Goal: Task Accomplishment & Management: Manage account settings

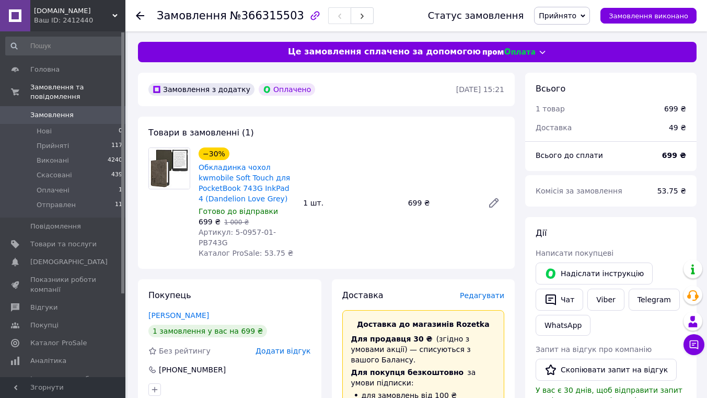
click at [560, 301] on button "Чат" at bounding box center [559, 299] width 48 height 22
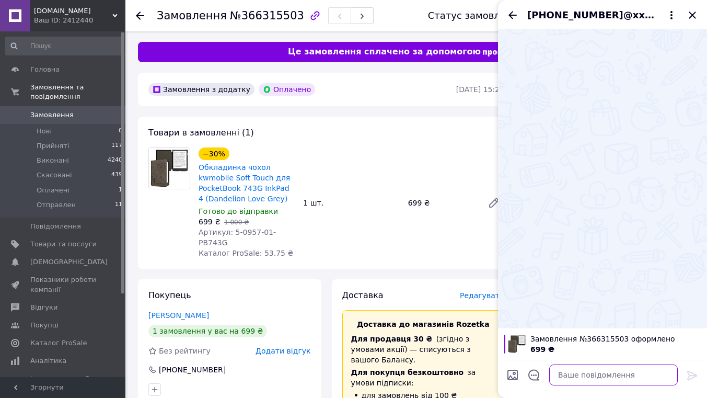
click at [590, 374] on textarea at bounding box center [613, 374] width 128 height 21
paste textarea "Вітаю! З приводу Вашого замовлення на сайті covers.in.ua : Обкладинка чохол kwm…"
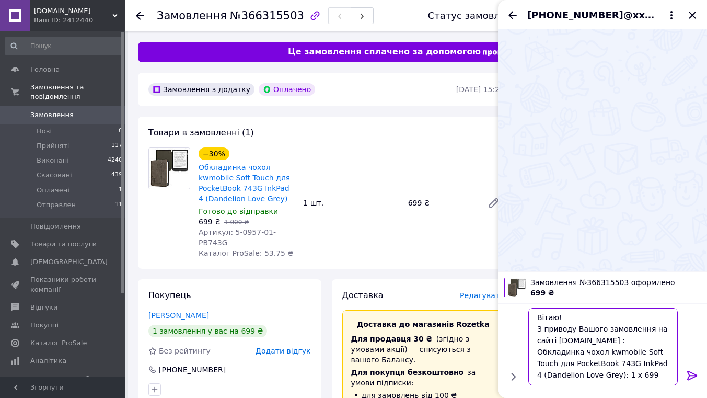
type textarea "Вітаю! З приводу Вашого замовлення на сайті covers.in.ua : Обкладинка чохол kwm…"
click at [690, 372] on icon at bounding box center [692, 374] width 10 height 9
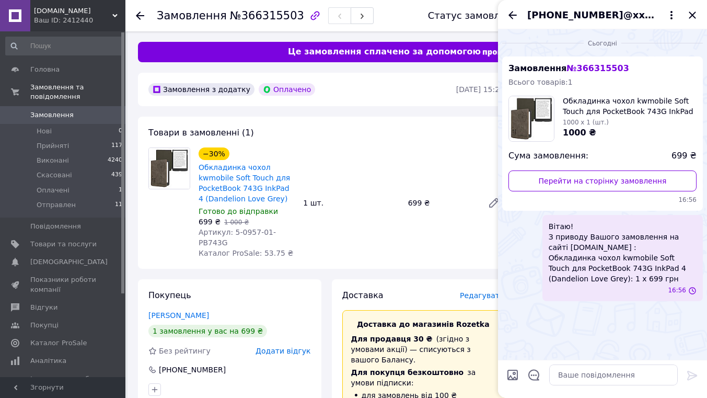
scroll to position [0, 0]
drag, startPoint x: 661, startPoint y: 109, endPoint x: 577, endPoint y: 111, distance: 84.1
click at [577, 111] on span "Обкладинка чохол kwmobile Soft Touch для PocketBook 743G InkPad 4 (Dandelion Lo…" at bounding box center [630, 106] width 134 height 21
copy span "PocketBook 743G InkPad 4"
click at [597, 377] on textarea at bounding box center [613, 374] width 128 height 21
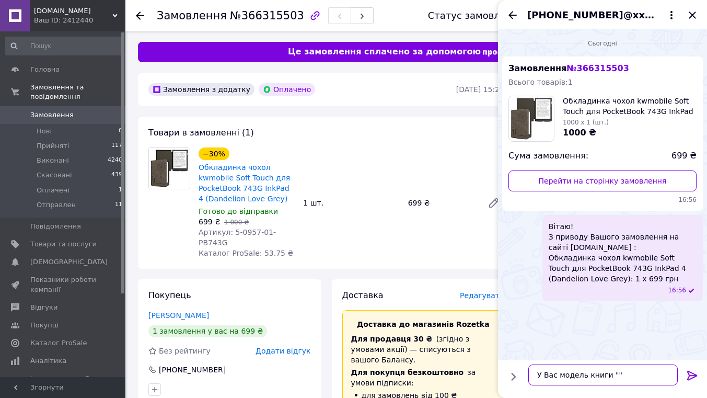
paste textarea "PocketBook 743G InkPad 4"
type textarea "У Вас модель книги "PocketBook 743G InkPad 4", правильно?"
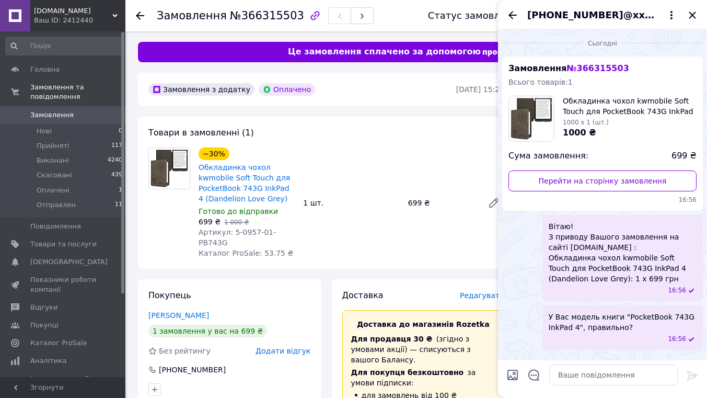
click at [511, 14] on icon "Назад" at bounding box center [512, 15] width 8 height 8
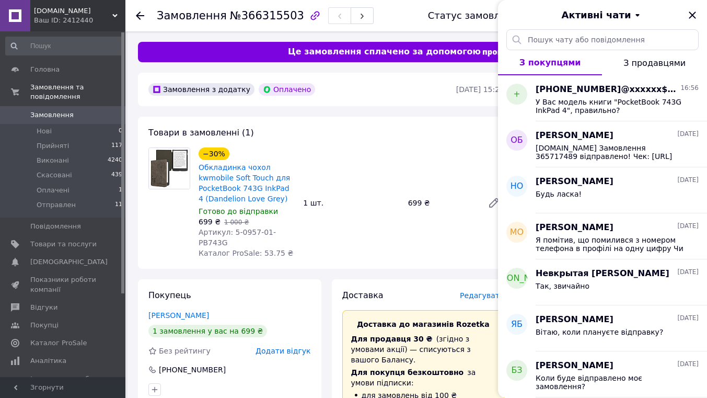
click at [697, 15] on icon "Закрити" at bounding box center [692, 15] width 13 height 13
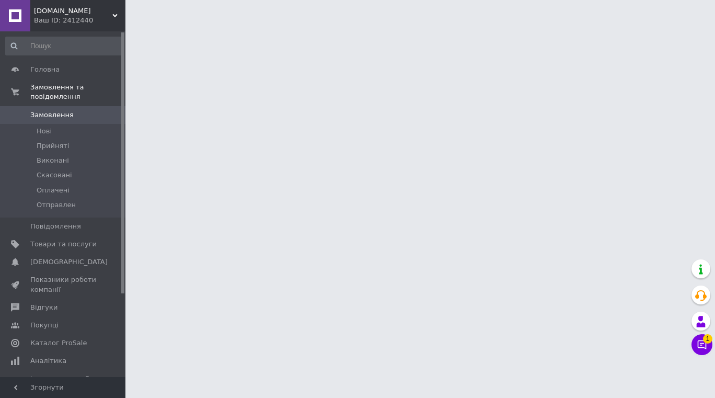
click at [703, 342] on span "1" at bounding box center [707, 338] width 9 height 9
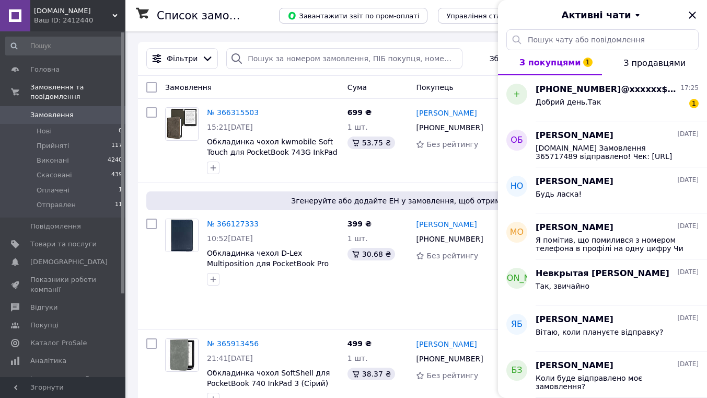
click at [597, 99] on div "Добрий день.Так 1" at bounding box center [616, 104] width 163 height 17
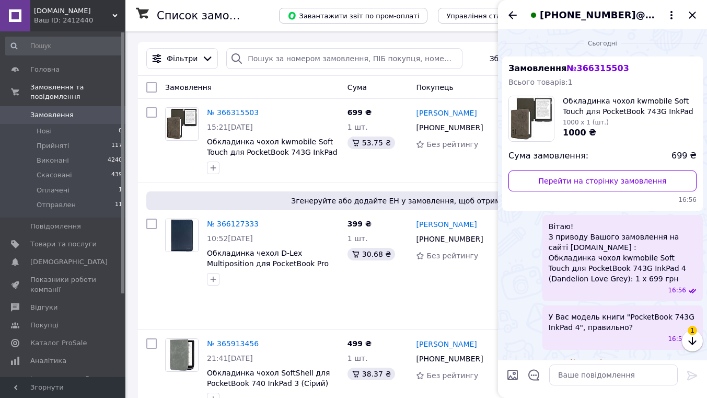
scroll to position [41, 0]
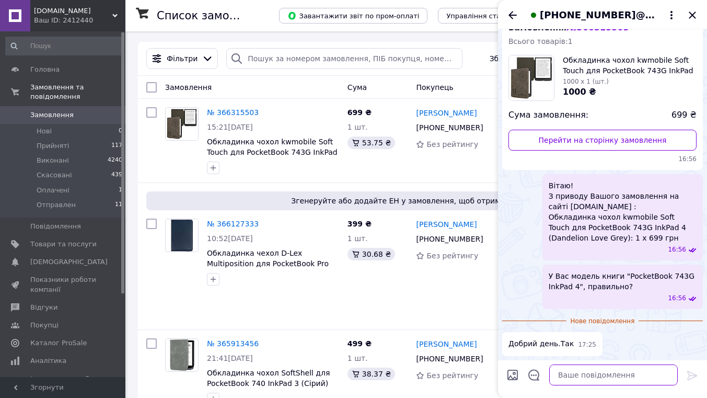
click at [596, 378] on textarea at bounding box center [613, 374] width 128 height 21
click at [596, 370] on textarea at bounding box center [613, 374] width 128 height 21
click at [590, 377] on textarea at bounding box center [613, 374] width 128 height 21
type textarea "ё"
paste textarea "Додаткові аксесуари цікавлять? Захисна плівка на екран - 25 грн Захисне скло на…"
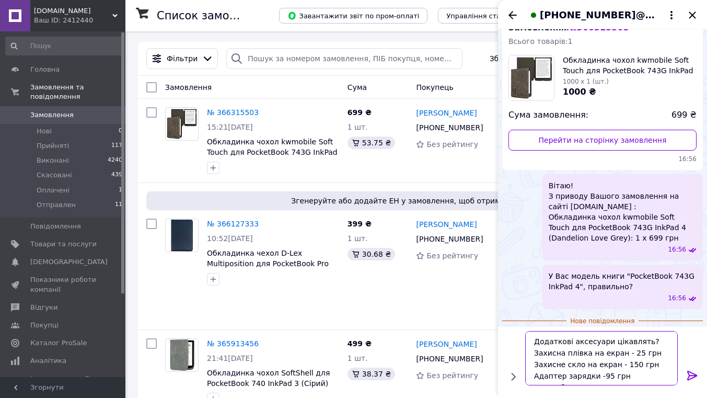
scroll to position [19, 0]
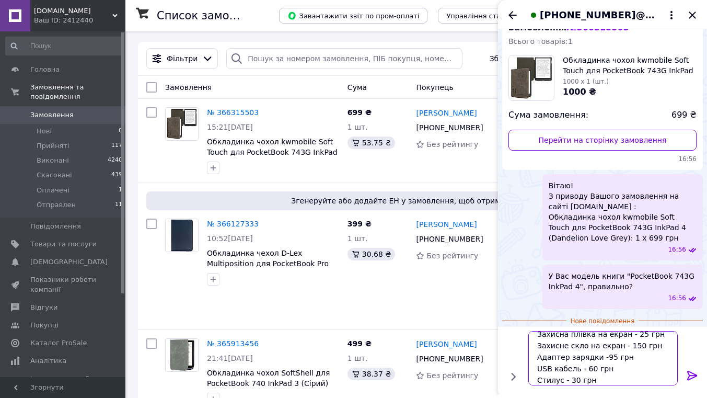
drag, startPoint x: 573, startPoint y: 378, endPoint x: 567, endPoint y: 380, distance: 6.6
click at [567, 380] on textarea "Додаткові аксесуари цікавлять? Захисна плівка на екран - 25 грн Захисне скло на…" at bounding box center [602, 358] width 149 height 54
type textarea "Додаткові аксесуари цікавлять? Захисна плівка на екран - 25 грн Захисне скло на…"
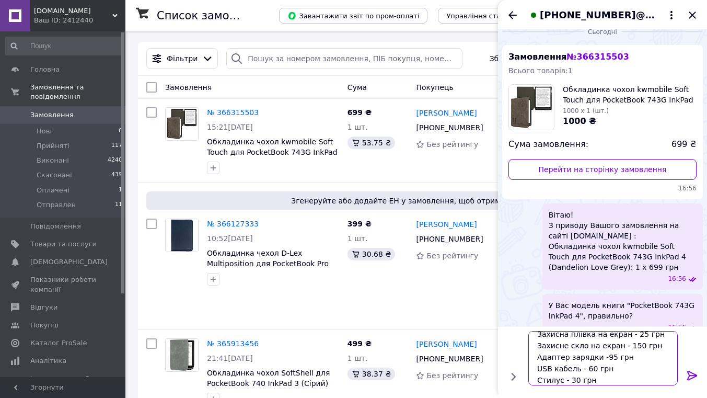
scroll to position [0, 0]
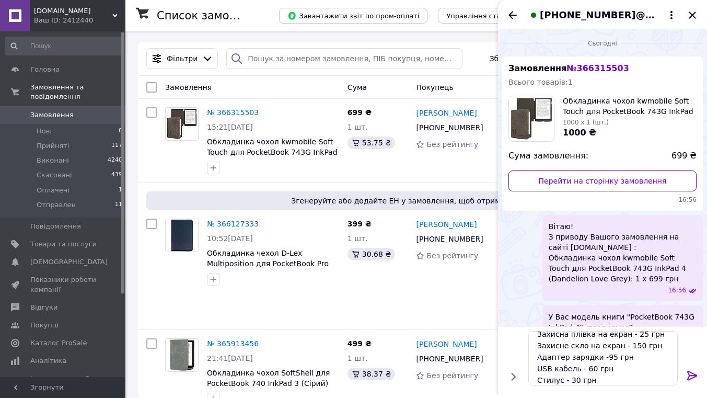
click at [516, 14] on icon "Назад" at bounding box center [512, 15] width 13 height 13
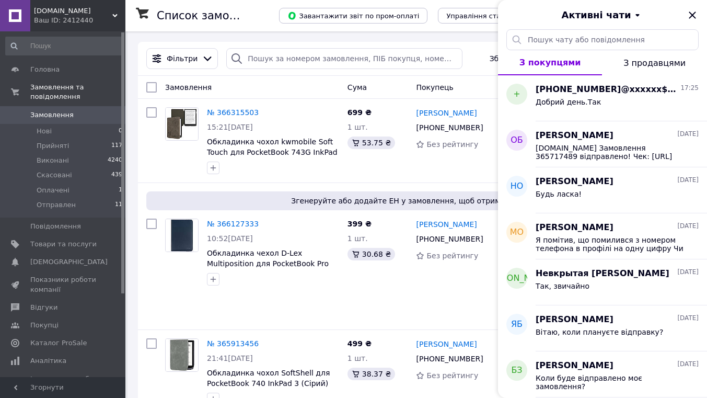
click at [68, 235] on link "Товари та послуги" at bounding box center [64, 244] width 128 height 18
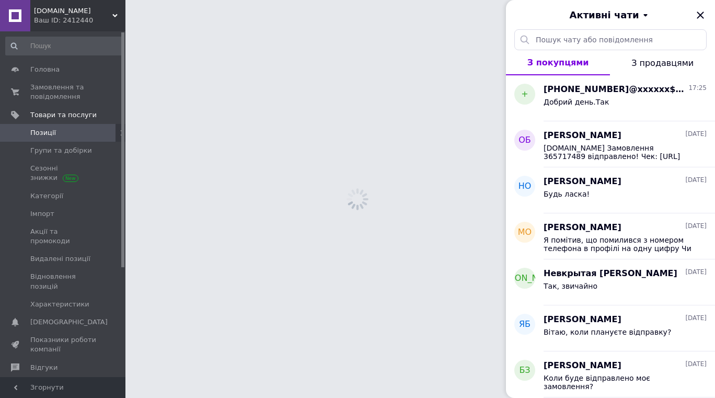
click at [60, 99] on span "Замовлення та повідомлення" at bounding box center [63, 92] width 66 height 19
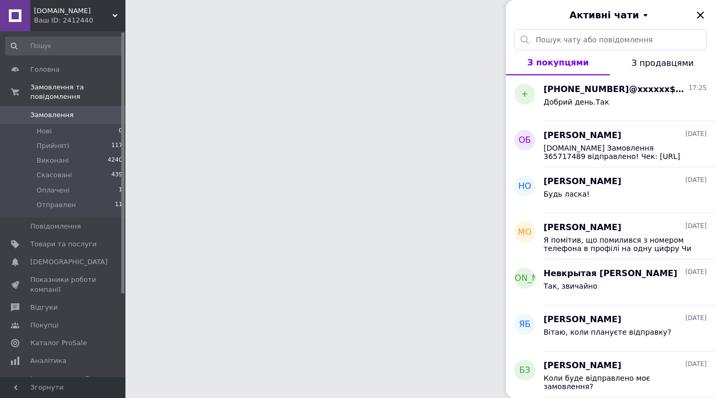
click at [701, 17] on div "Активні чати" at bounding box center [610, 14] width 209 height 29
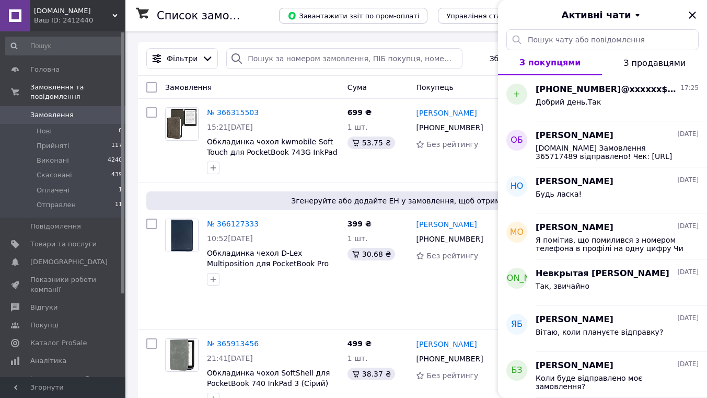
click at [238, 109] on link "№ 366315503" at bounding box center [233, 112] width 52 height 8
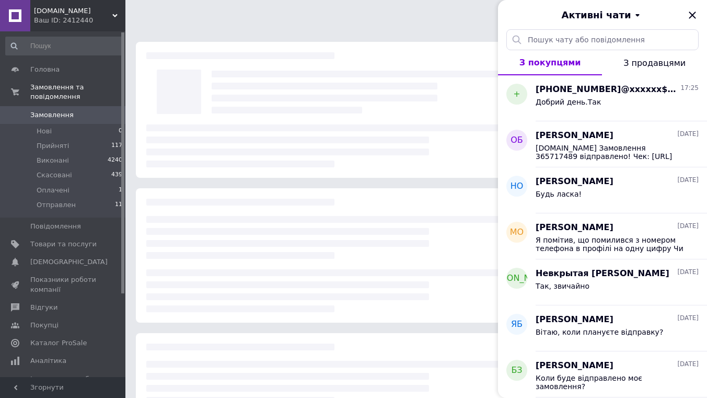
drag, startPoint x: 696, startPoint y: 15, endPoint x: 613, endPoint y: 39, distance: 86.3
click at [695, 15] on icon "Закрити" at bounding box center [692, 15] width 13 height 13
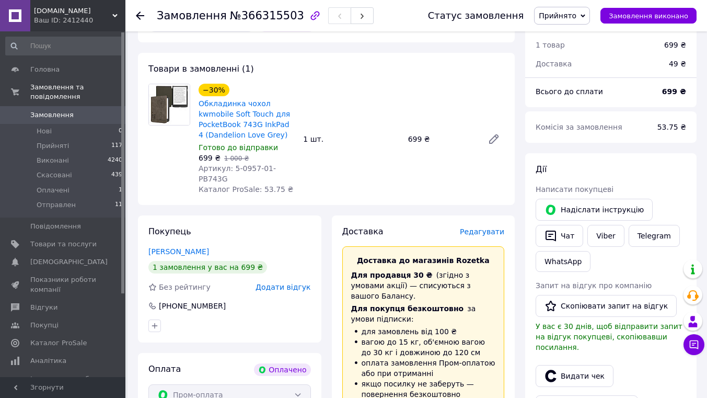
scroll to position [52, 0]
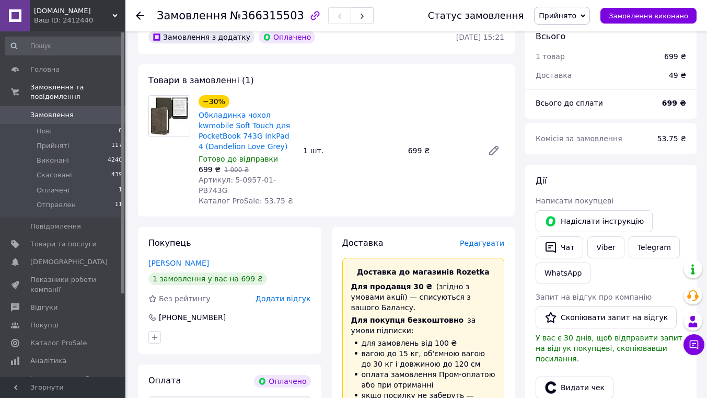
click at [222, 135] on link "Обкладинка чохол kwmobile Soft Touch для PocketBook 743G InkPad 4 (Dandelion Lo…" at bounding box center [243, 131] width 91 height 40
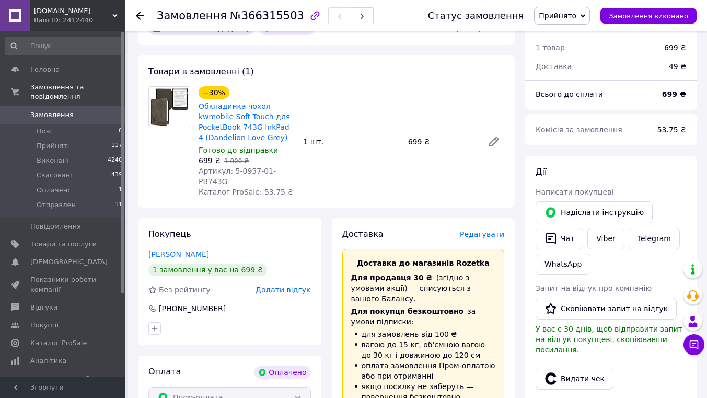
scroll to position [157, 0]
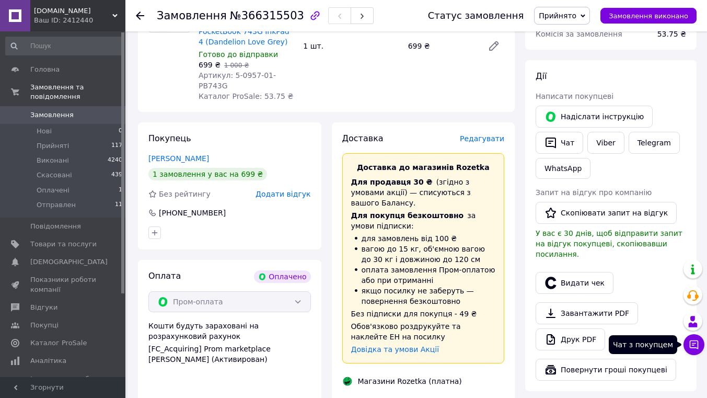
click at [694, 347] on icon at bounding box center [694, 344] width 9 height 9
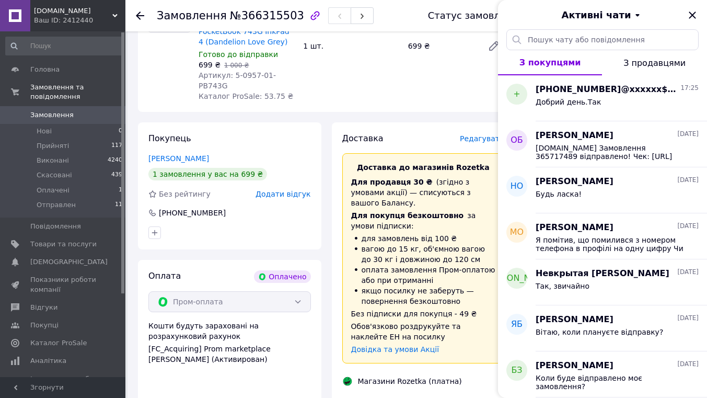
click at [584, 104] on span "Добрий день.Так" at bounding box center [567, 102] width 65 height 8
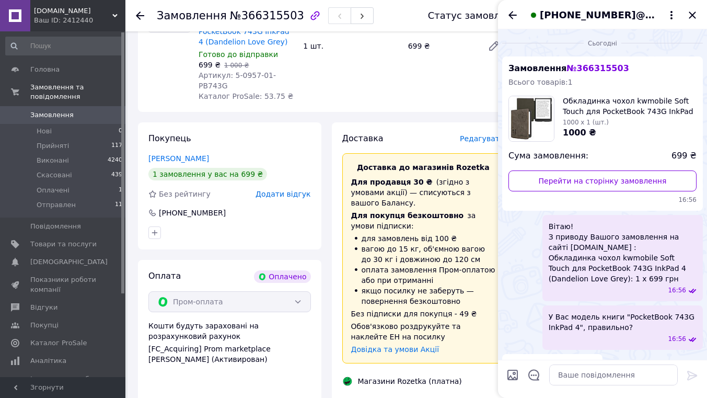
scroll to position [22, 0]
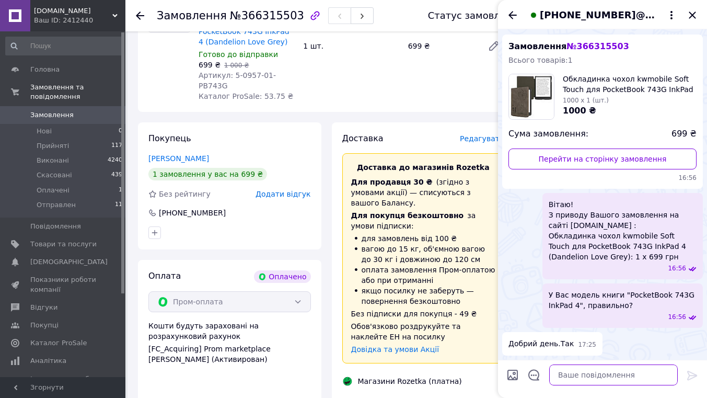
click at [587, 378] on textarea at bounding box center [613, 374] width 128 height 21
type textarea "ё"
paste textarea "Додаткові аксесуари цікавлять? Захисна плівка на екран - 25 грн Захисне скло на…"
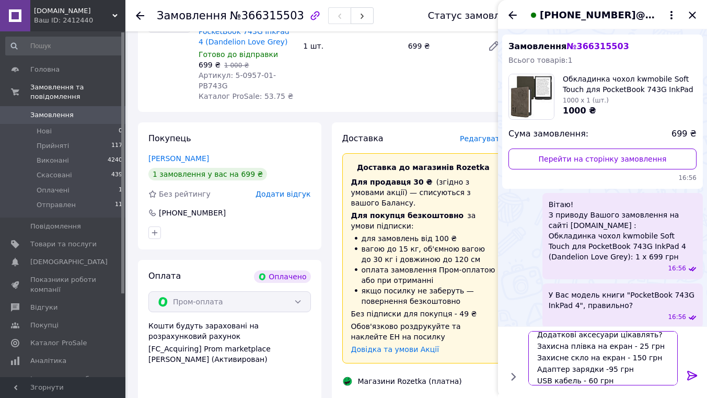
scroll to position [0, 0]
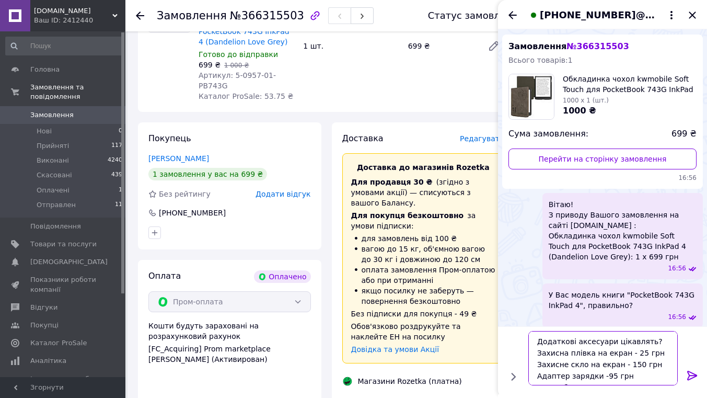
drag, startPoint x: 646, startPoint y: 355, endPoint x: 507, endPoint y: 351, distance: 139.5
click at [507, 351] on div "Додаткові аксесуари цікавлять? Захисна плівка на екран - 25 грн Захисне скло на…" at bounding box center [602, 357] width 201 height 63
click at [648, 359] on textarea "Додаткові аксесуари цікавлять? Захисне скло на екран - 150 грн Адаптер зарядки …" at bounding box center [602, 358] width 149 height 54
drag, startPoint x: 651, startPoint y: 363, endPoint x: 510, endPoint y: 351, distance: 141.5
click at [510, 351] on div "Додаткові аксесуари цікавлять? Захисне скло на екран - 150 грн Адаптер зарядки …" at bounding box center [602, 357] width 201 height 63
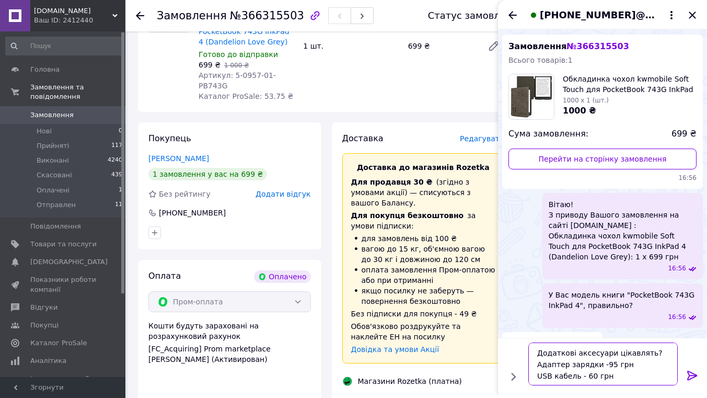
drag, startPoint x: 606, startPoint y: 364, endPoint x: 599, endPoint y: 366, distance: 7.6
click at [599, 366] on textarea "Додаткові аксесуари цікавлять? Адаптер зарядки -95 грн USB кабель - 60 грн Стил…" at bounding box center [602, 363] width 149 height 43
drag, startPoint x: 589, startPoint y: 373, endPoint x: 582, endPoint y: 378, distance: 8.4
click at [582, 378] on textarea "Додаткові аксесуари цікавлять? Адаптер зарядки - 150 грн USB кабель - 60 грн Ст…" at bounding box center [602, 363] width 149 height 43
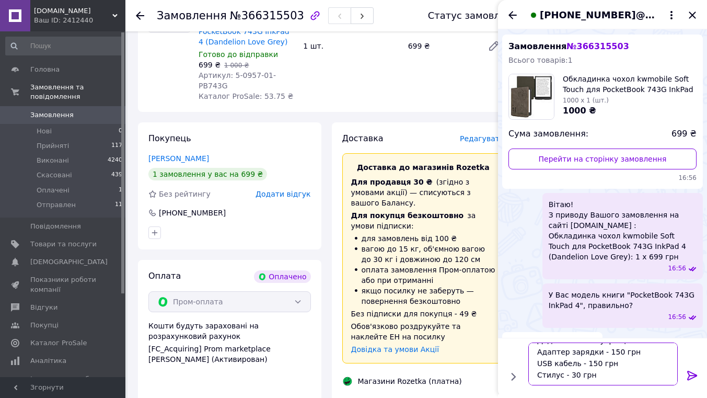
drag, startPoint x: 574, startPoint y: 375, endPoint x: 566, endPoint y: 376, distance: 7.9
click at [566, 376] on textarea "Додаткові аксесуари цікавлять? Адаптер зарядки - 150 грн USB кабель - 150 грн С…" at bounding box center [602, 363] width 149 height 43
type textarea "Додаткові аксесуари цікавлять? Адаптер зарядки - 150 грн USB кабель - 150 грн С…"
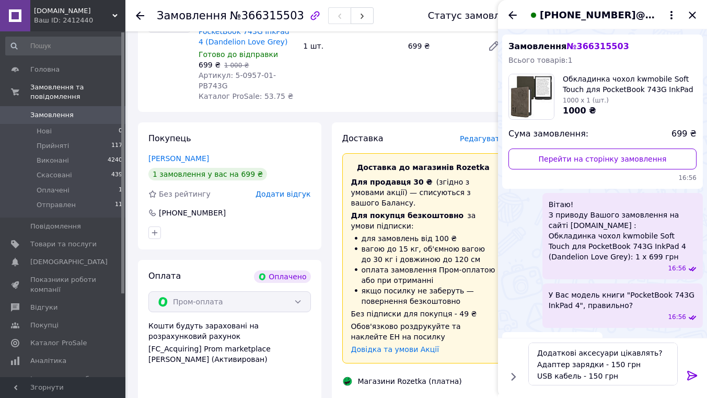
click at [687, 374] on icon at bounding box center [692, 375] width 13 height 13
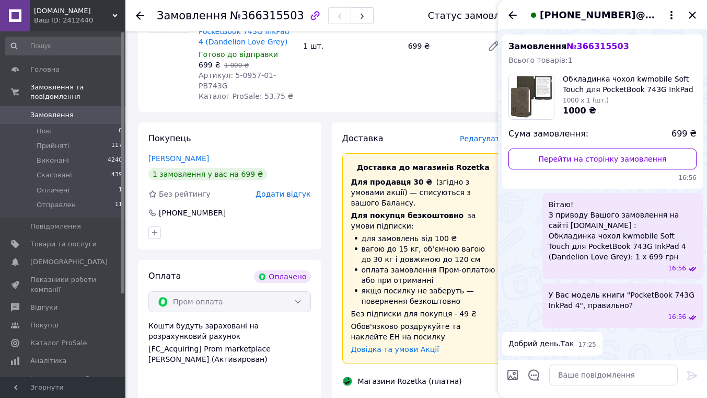
scroll to position [80, 0]
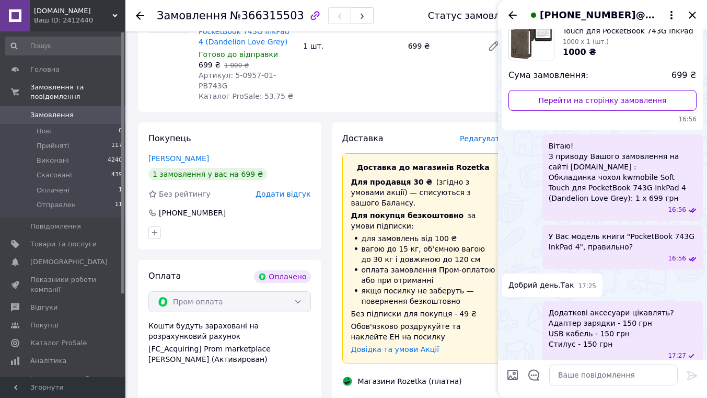
click at [53, 239] on span "Товари та послуги" at bounding box center [63, 243] width 66 height 9
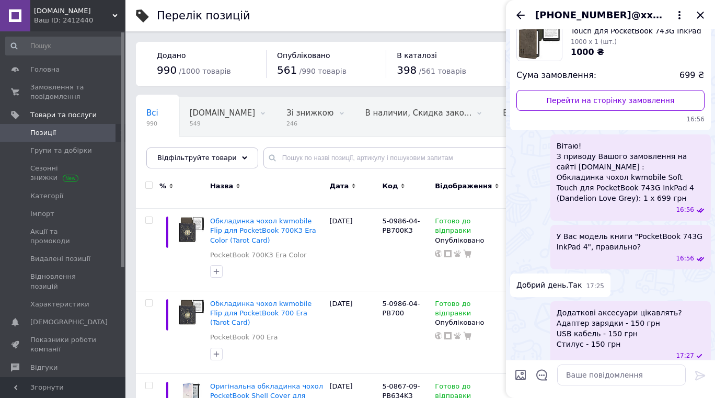
click at [700, 15] on div "+380633133453@xxxxxx$.com" at bounding box center [610, 14] width 209 height 29
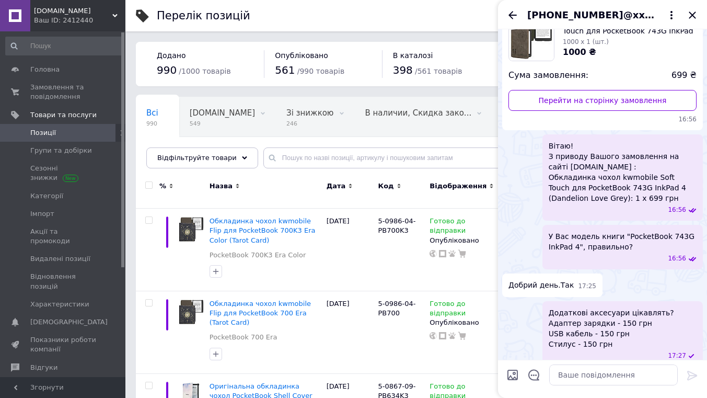
click at [696, 19] on icon "Закрити" at bounding box center [692, 15] width 13 height 13
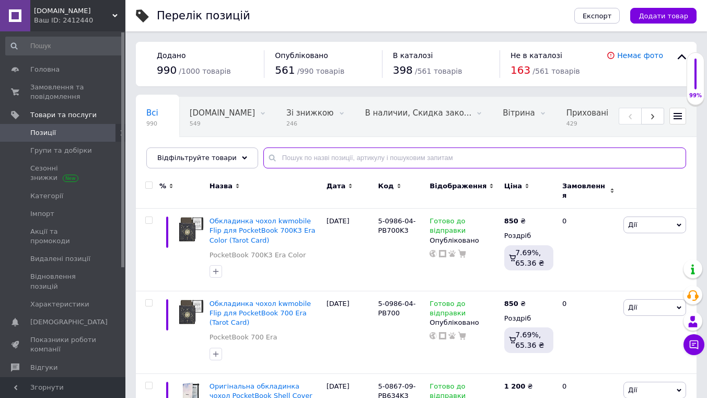
click at [339, 162] on input "text" at bounding box center [474, 157] width 423 height 21
paste input "0965-02"
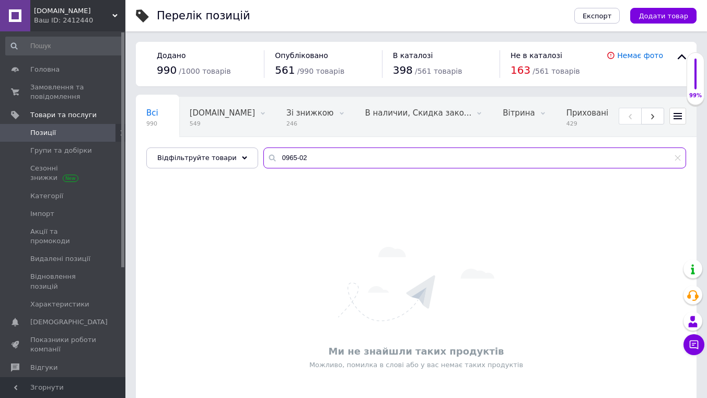
click at [335, 158] on input "0965-02" at bounding box center [474, 157] width 423 height 21
type input "0965"
click at [355, 152] on input "0965" at bounding box center [474, 157] width 423 height 21
click at [53, 150] on span "Групи та добірки" at bounding box center [61, 150] width 62 height 9
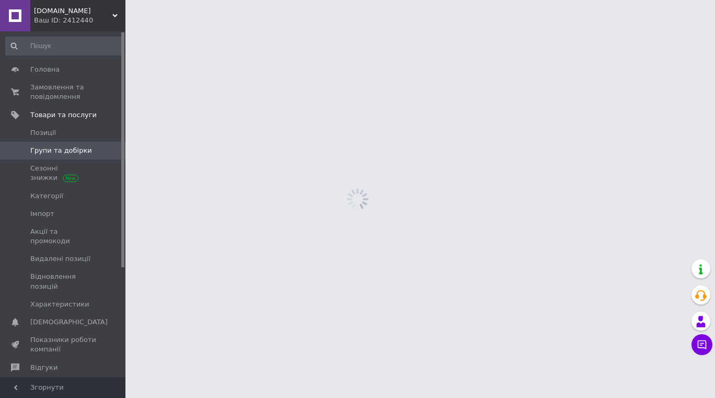
click at [59, 133] on span "Позиції" at bounding box center [63, 132] width 66 height 9
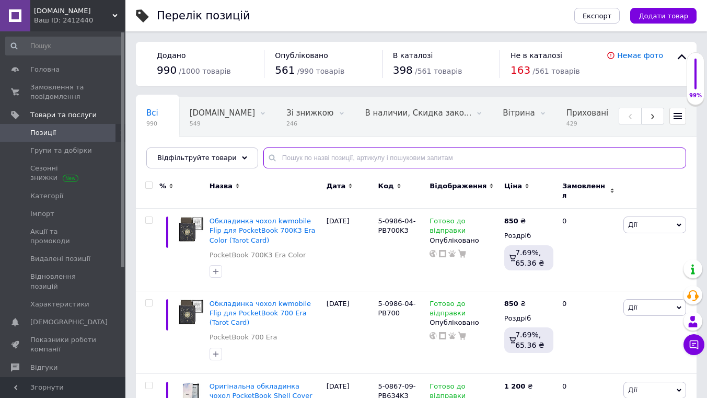
click at [334, 157] on input "text" at bounding box center [474, 157] width 423 height 21
paste input "0965-02"
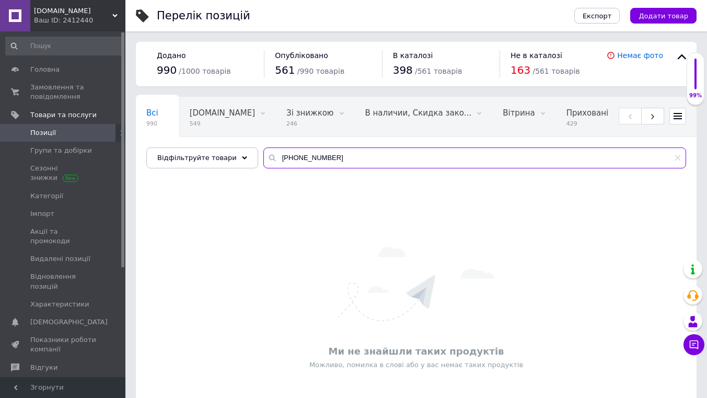
click at [335, 158] on input "5-0965-02" at bounding box center [474, 157] width 423 height 21
type input "5-0965-02"
click at [104, 17] on div "Ваш ID: 2412440" at bounding box center [79, 20] width 91 height 9
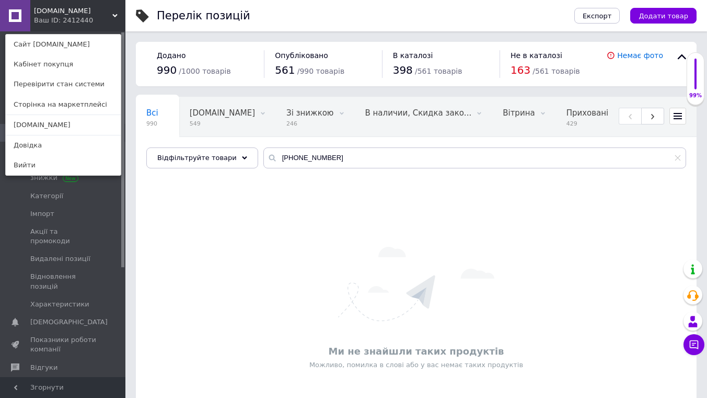
click at [88, 41] on link "Сайт [DOMAIN_NAME]" at bounding box center [63, 44] width 115 height 20
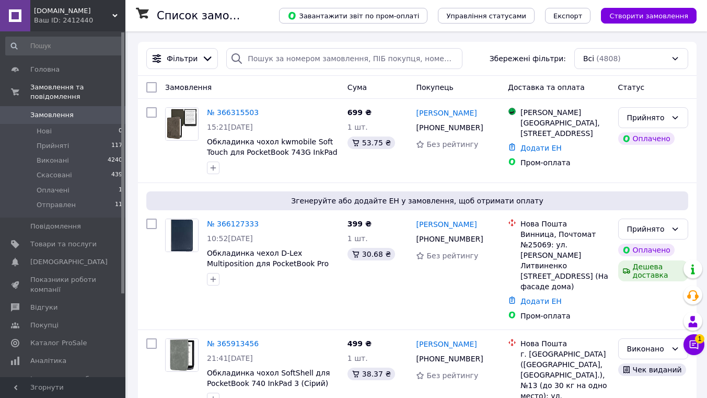
click at [218, 116] on link "№ 366315503" at bounding box center [233, 112] width 52 height 8
click at [320, 64] on input "search" at bounding box center [344, 58] width 236 height 21
paste input "366127333"
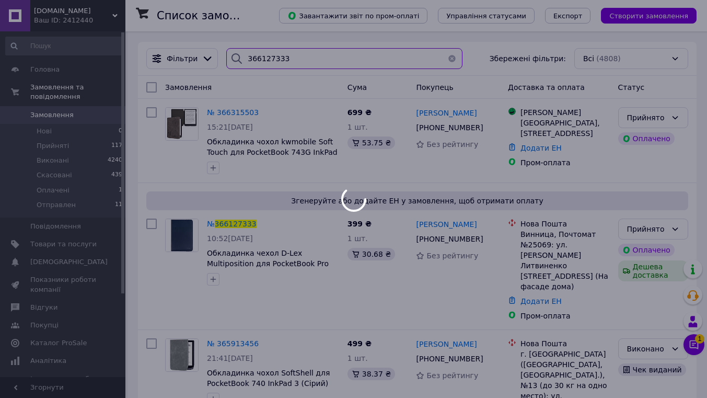
type input "366127333"
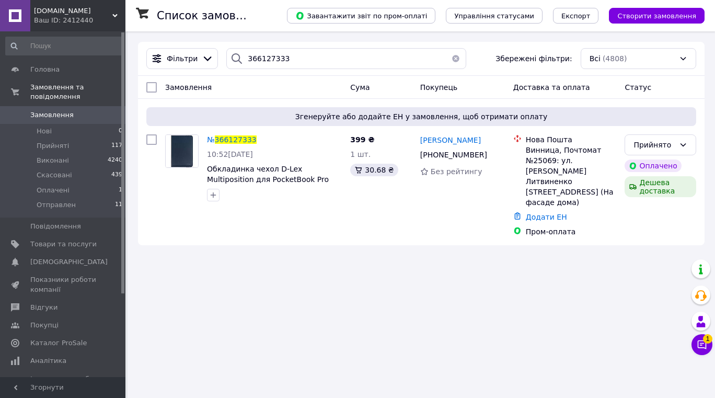
click at [239, 139] on span "366127333" at bounding box center [236, 139] width 42 height 8
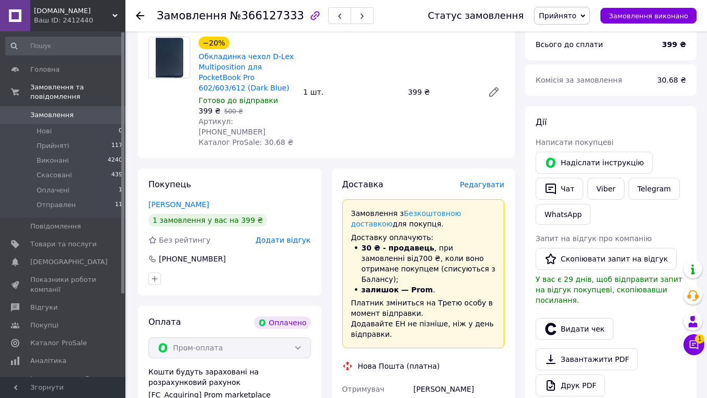
scroll to position [157, 0]
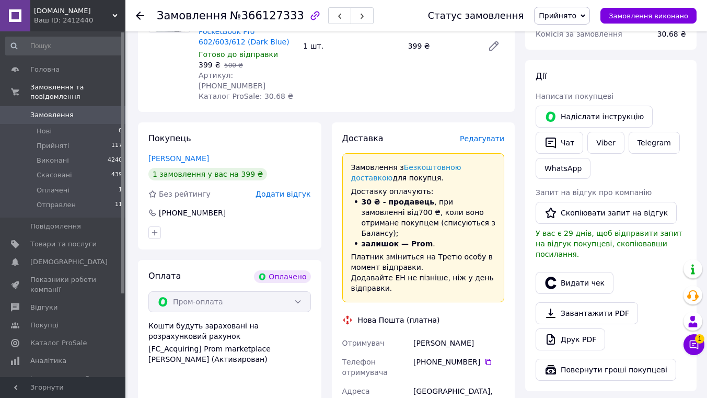
click at [69, 110] on span "Замовлення" at bounding box center [63, 114] width 66 height 9
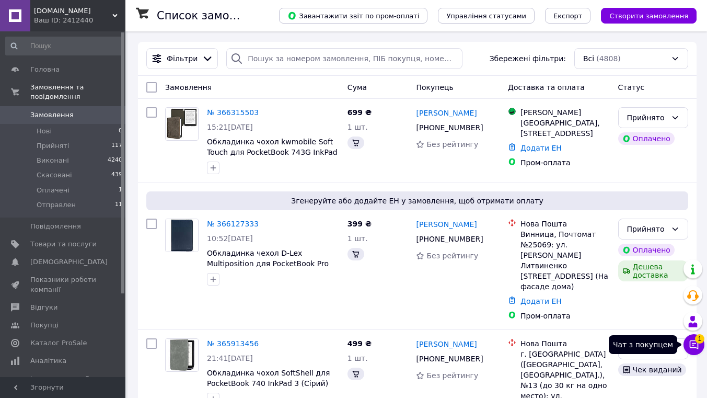
click at [698, 345] on icon at bounding box center [693, 344] width 10 height 10
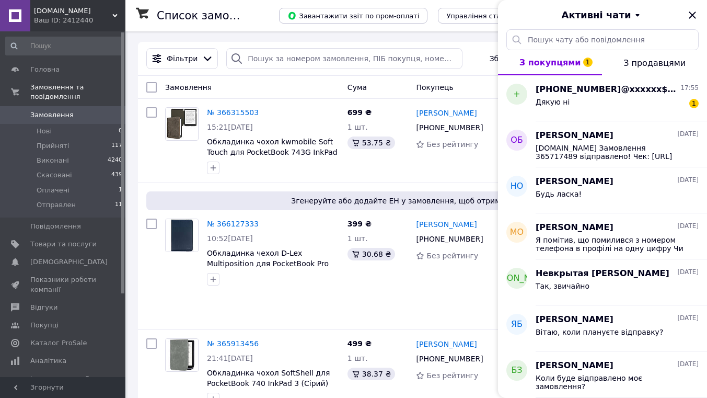
click at [607, 90] on span "+380633133453@xxxxxx$.com" at bounding box center [606, 90] width 143 height 12
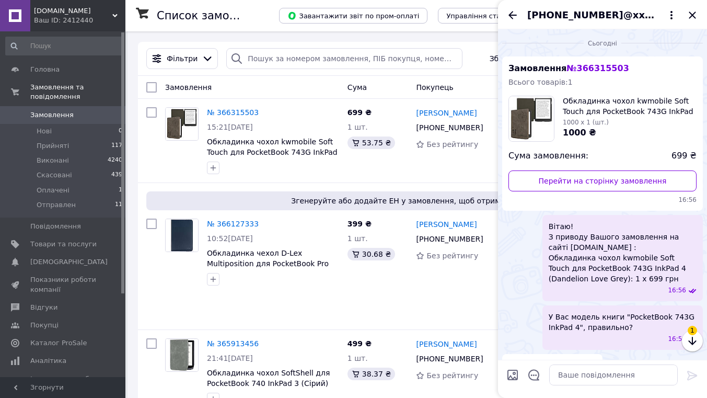
scroll to position [127, 0]
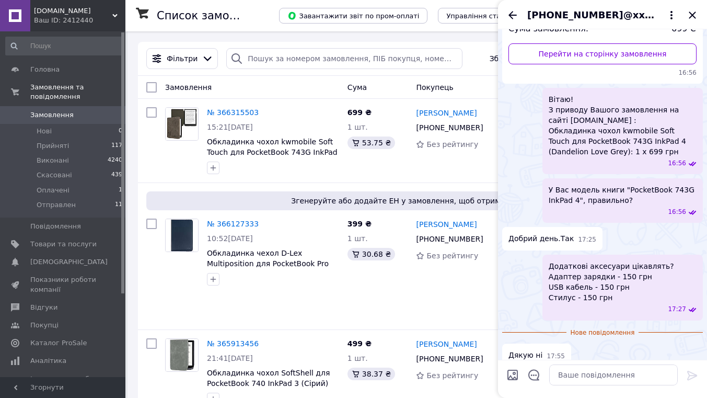
click at [697, 7] on div "+380633133453@xxxxxx$.com" at bounding box center [602, 14] width 209 height 29
click at [693, 12] on icon "Закрити" at bounding box center [692, 15] width 13 height 13
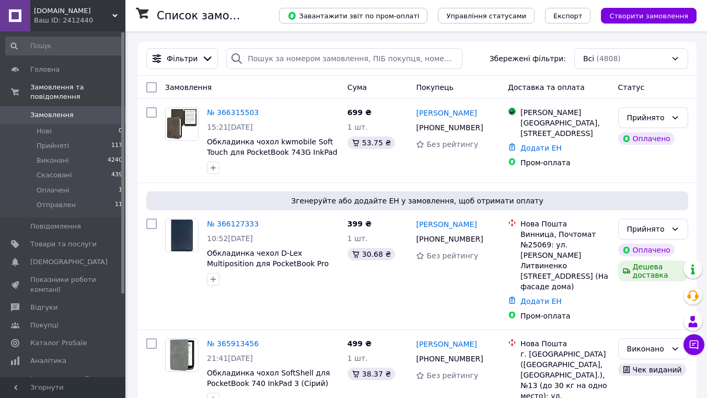
click at [231, 110] on link "№ 366315503" at bounding box center [233, 112] width 52 height 8
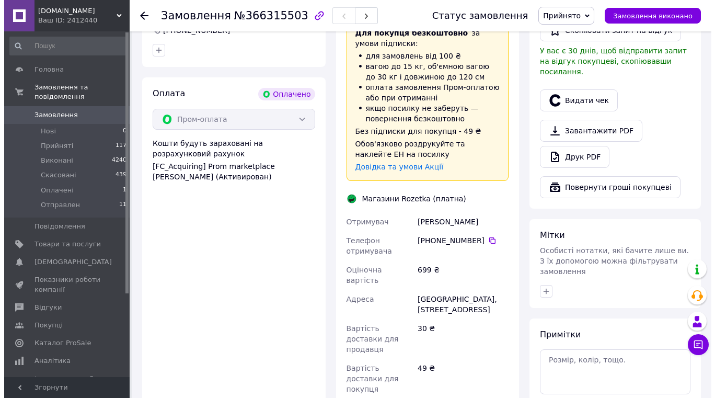
scroll to position [157, 0]
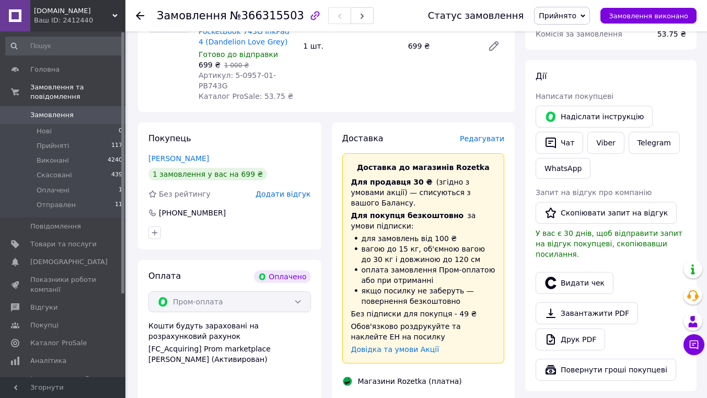
click at [488, 134] on span "Редагувати" at bounding box center [482, 138] width 44 height 8
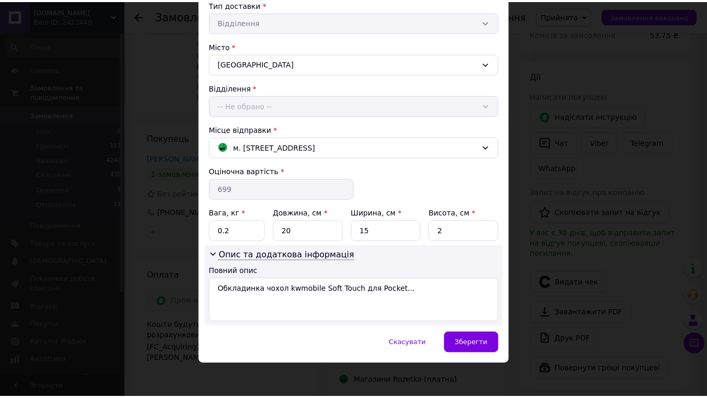
scroll to position [250, 0]
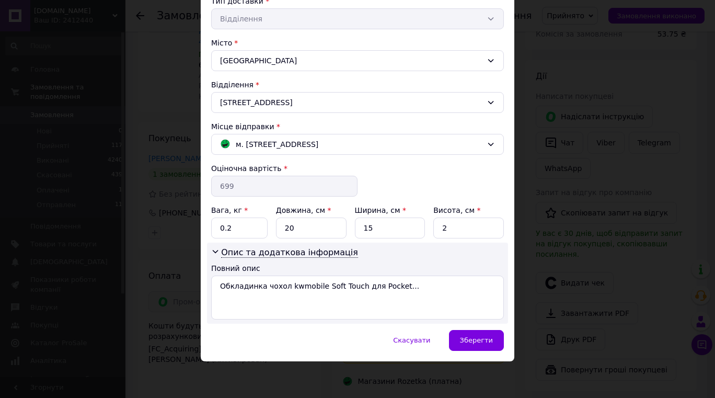
click at [490, 344] on span "Зберегти" at bounding box center [476, 340] width 33 height 8
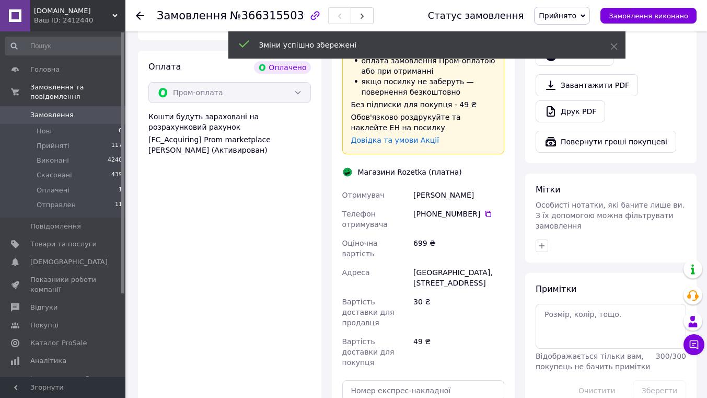
scroll to position [470, 0]
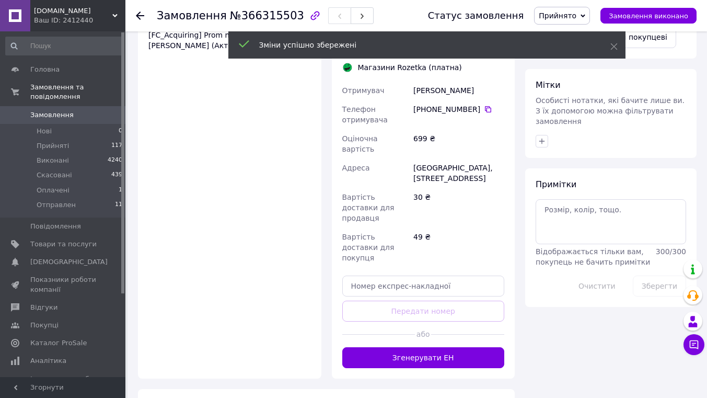
click at [468, 347] on button "Згенерувати ЕН" at bounding box center [423, 357] width 162 height 21
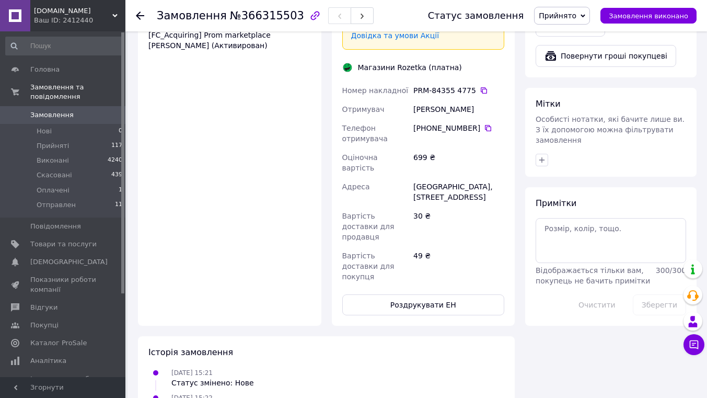
click at [67, 110] on span "Замовлення" at bounding box center [51, 114] width 43 height 9
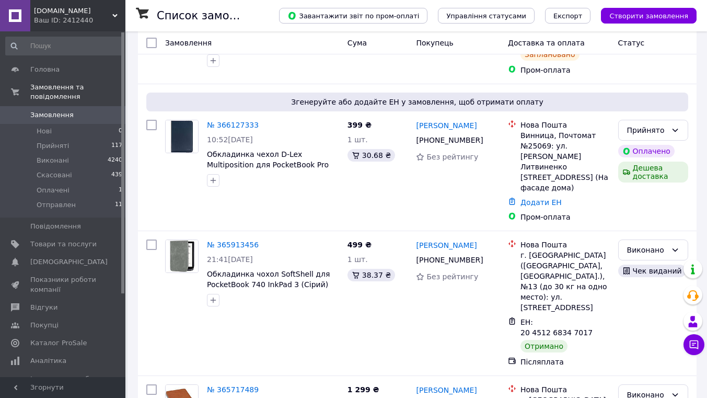
scroll to position [157, 0]
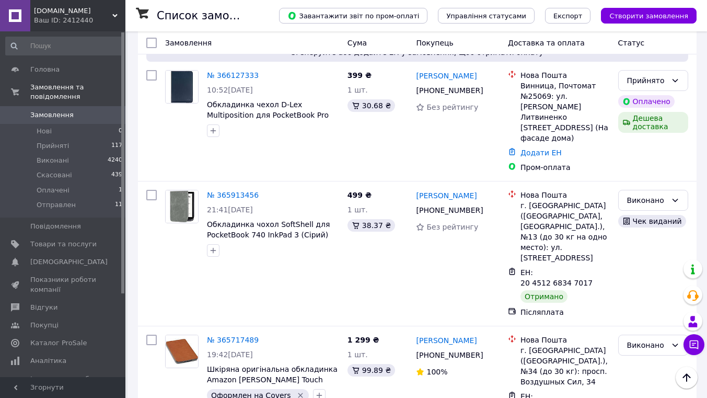
click at [80, 110] on span "Замовлення" at bounding box center [63, 114] width 66 height 9
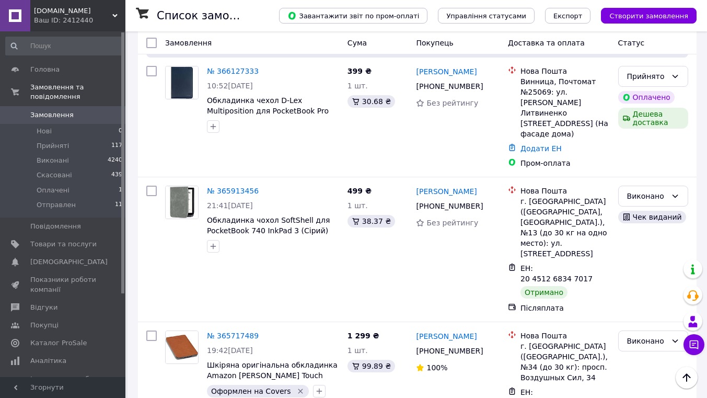
scroll to position [52, 0]
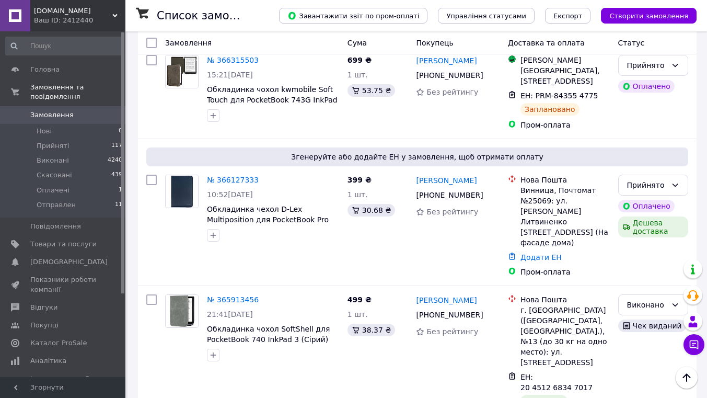
click at [52, 110] on span "Замовлення" at bounding box center [51, 114] width 43 height 9
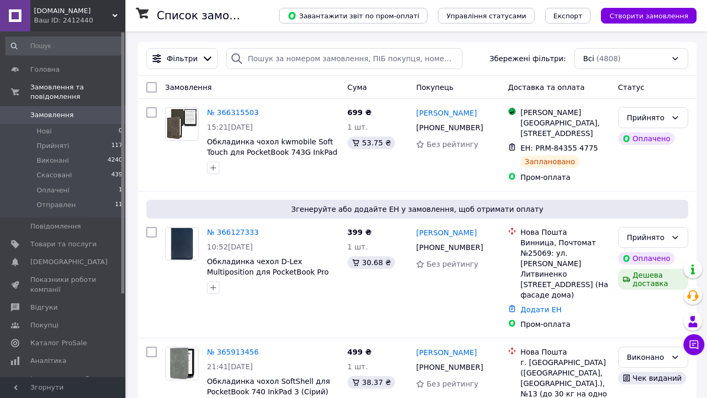
click at [246, 228] on link "№ 366127333" at bounding box center [233, 232] width 52 height 8
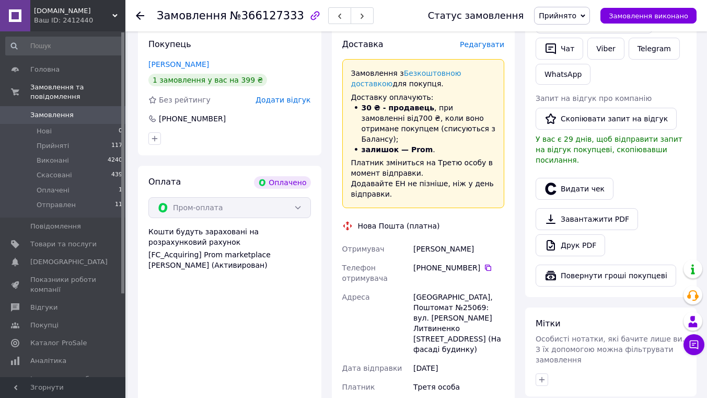
scroll to position [261, 0]
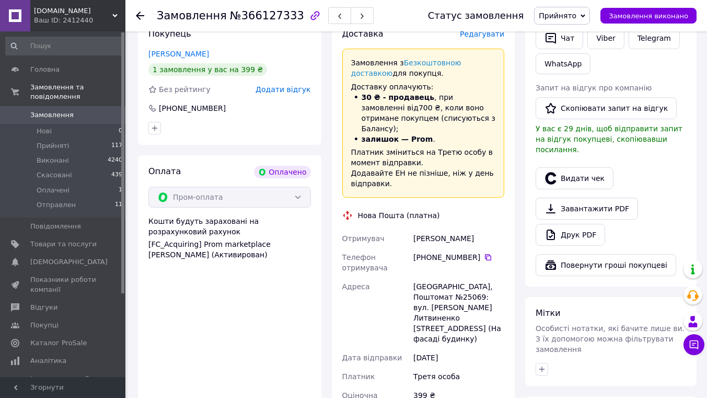
click at [484, 253] on icon at bounding box center [488, 257] width 8 height 8
drag, startPoint x: 468, startPoint y: 206, endPoint x: 413, endPoint y: 207, distance: 54.8
click at [413, 229] on div "Хрипливий Іван" at bounding box center [458, 238] width 95 height 19
copy div "Хрипливий Іван"
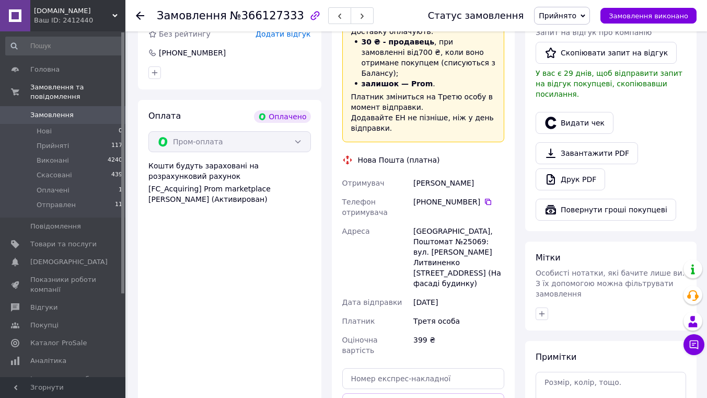
scroll to position [0, 0]
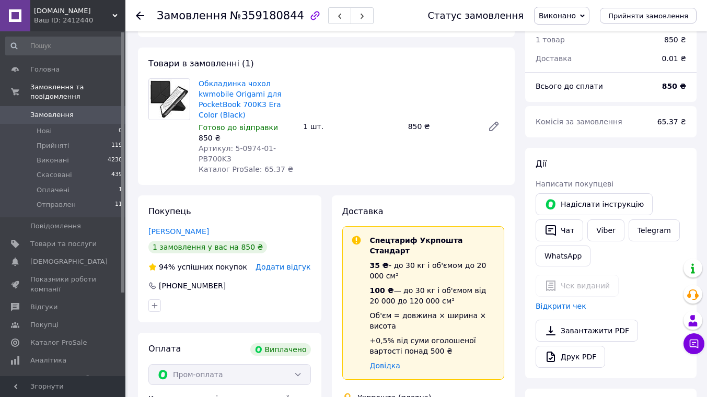
scroll to position [65, 0]
